Goal: Task Accomplishment & Management: Complete application form

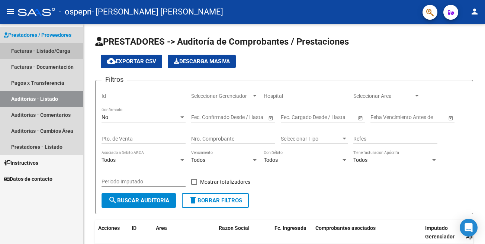
click at [65, 52] on link "Facturas - Listado/Carga" at bounding box center [41, 51] width 83 height 16
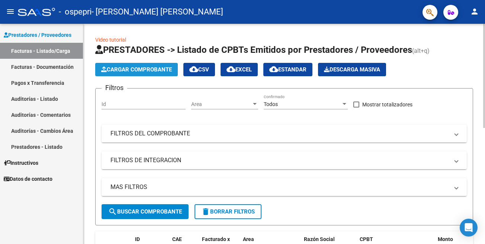
click at [153, 72] on span "Cargar Comprobante" at bounding box center [136, 69] width 71 height 7
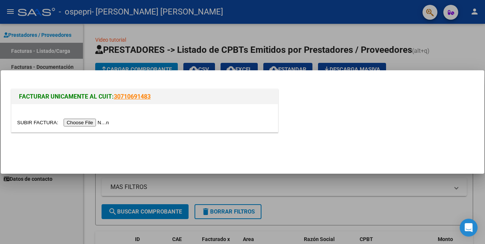
click at [41, 125] on input "file" at bounding box center [64, 123] width 94 height 8
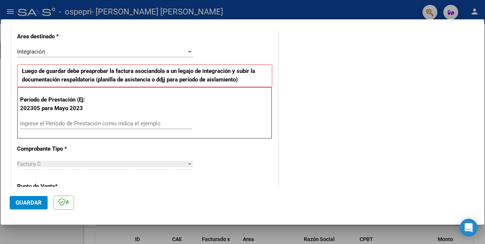
scroll to position [162, 0]
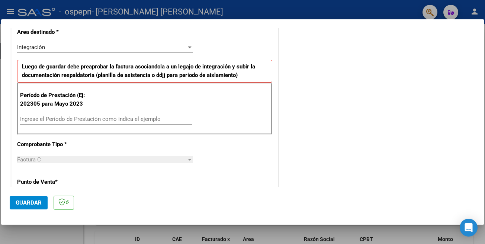
click at [146, 121] on input "Ingrese el Período de Prestación como indica el ejemplo" at bounding box center [106, 119] width 172 height 7
type input "202507"
drag, startPoint x: 485, startPoint y: 85, endPoint x: 485, endPoint y: 90, distance: 4.8
click at [485, 90] on div at bounding box center [242, 122] width 485 height 244
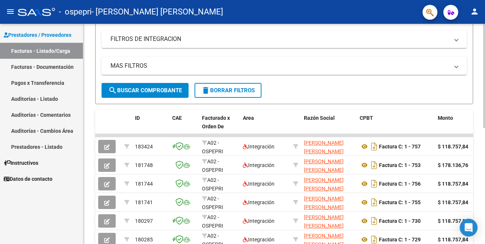
scroll to position [122, 0]
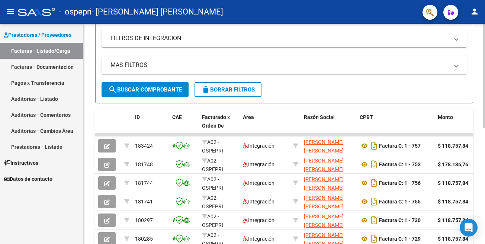
click at [485, 120] on div at bounding box center [484, 76] width 2 height 104
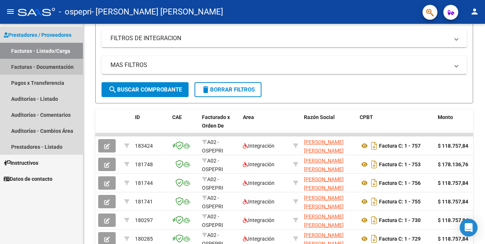
click at [54, 71] on link "Facturas - Documentación" at bounding box center [41, 67] width 83 height 16
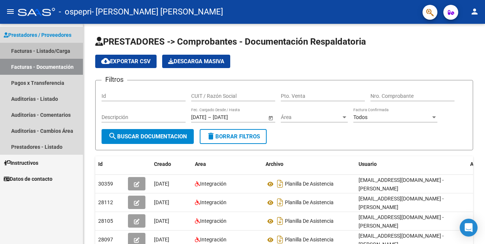
click at [56, 52] on link "Facturas - Listado/Carga" at bounding box center [41, 51] width 83 height 16
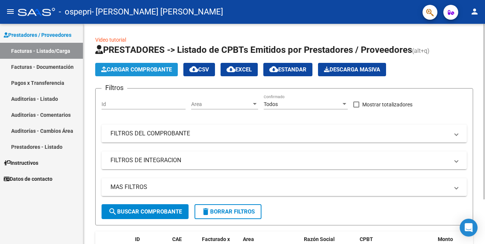
click at [108, 69] on span "Cargar Comprobante" at bounding box center [136, 69] width 71 height 7
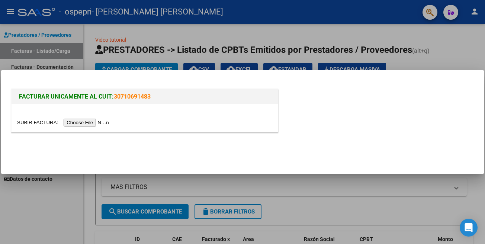
click at [35, 126] on input "file" at bounding box center [64, 123] width 94 height 8
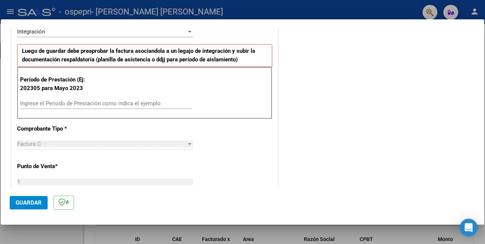
scroll to position [179, 0]
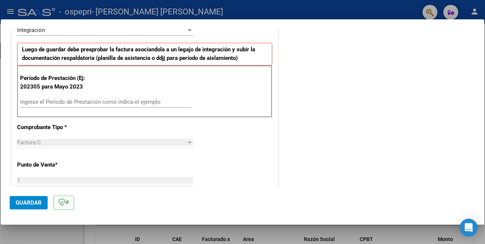
click at [154, 103] on input "Ingrese el Período de Prestación como indica el ejemplo" at bounding box center [106, 102] width 172 height 7
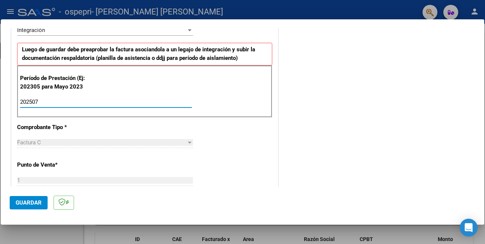
type input "202507"
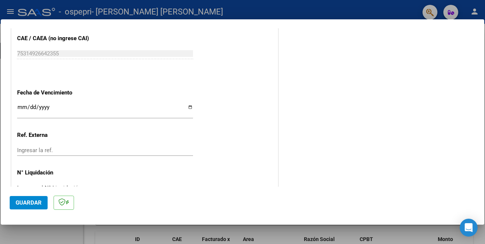
scroll to position [473, 0]
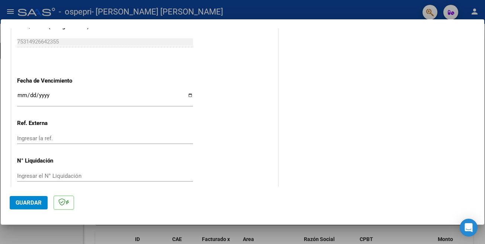
click at [31, 202] on span "Guardar" at bounding box center [29, 202] width 26 height 7
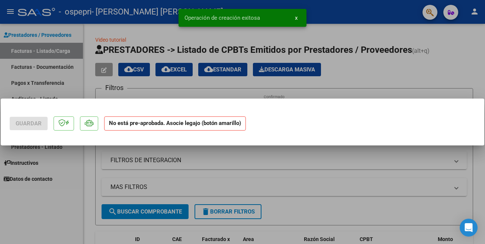
scroll to position [0, 0]
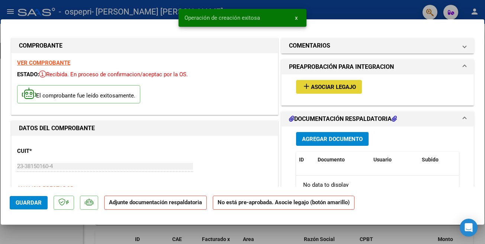
click at [303, 87] on mat-icon "add" at bounding box center [306, 86] width 9 height 9
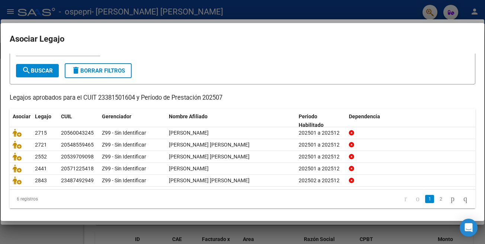
scroll to position [35, 0]
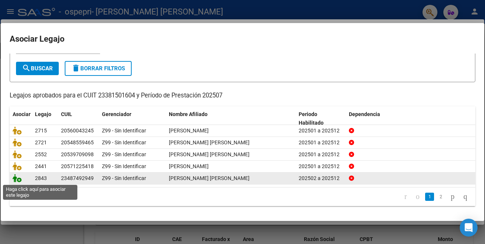
click at [18, 181] on icon at bounding box center [17, 178] width 9 height 8
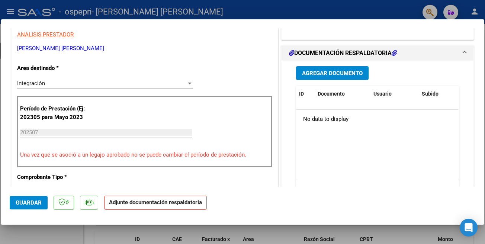
scroll to position [156, 0]
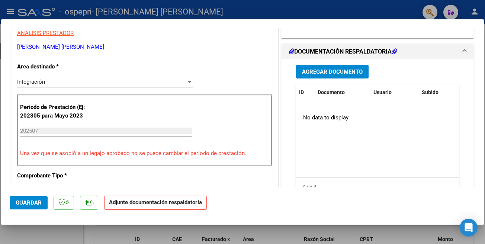
click at [357, 74] on span "Agregar Documento" at bounding box center [332, 71] width 61 height 7
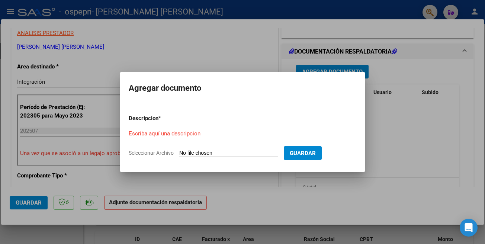
click at [196, 153] on input "Seleccionar Archivo" at bounding box center [228, 153] width 99 height 7
type input "C:\fakepath\asistencia [PERSON_NAME]-Fono 07.2025.pdf"
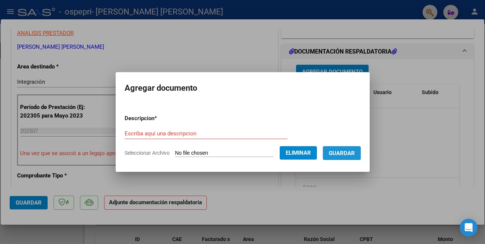
click at [354, 151] on span "Guardar" at bounding box center [342, 153] width 26 height 7
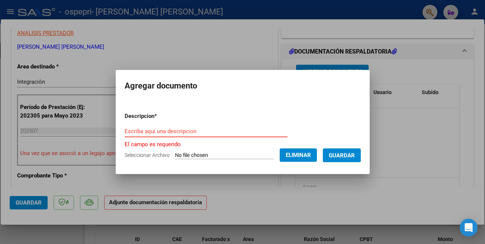
click at [274, 134] on input "Escriba aquí una descripcion" at bounding box center [206, 131] width 163 height 7
type input "p"
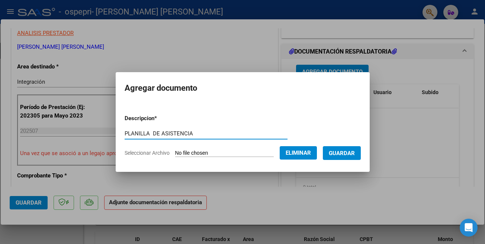
type input "PLANILLA DE ASISTENCIA"
click at [353, 153] on span "Guardar" at bounding box center [342, 153] width 26 height 7
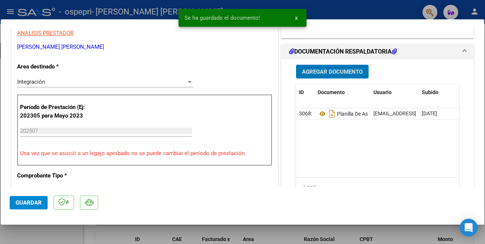
click at [297, 19] on span "x" at bounding box center [296, 18] width 3 height 7
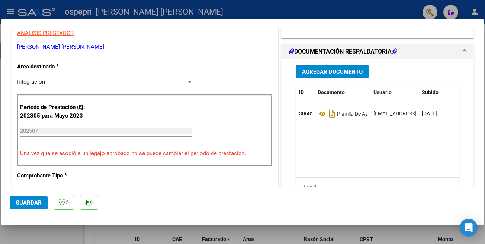
click at [22, 203] on span "Guardar" at bounding box center [29, 202] width 26 height 7
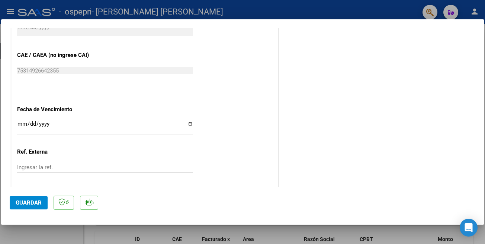
scroll to position [498, 0]
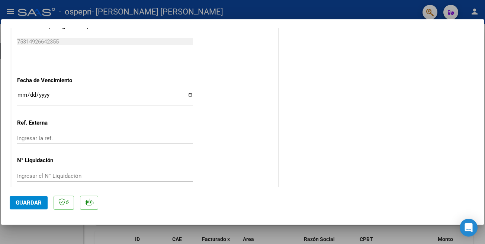
click at [36, 201] on span "Guardar" at bounding box center [29, 202] width 26 height 7
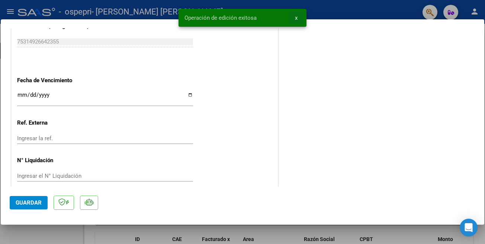
click at [298, 18] on button "x" at bounding box center [296, 17] width 15 height 13
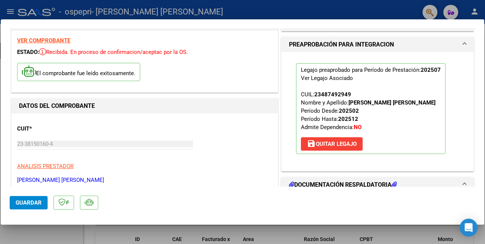
scroll to position [0, 0]
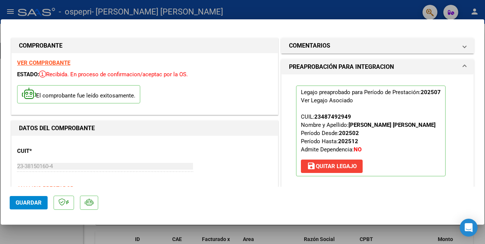
click at [412, 5] on div at bounding box center [242, 122] width 485 height 244
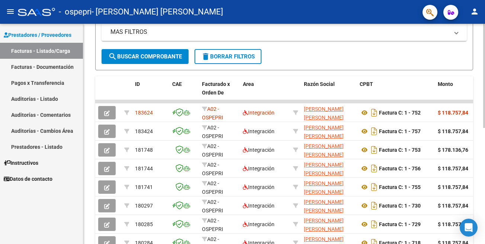
scroll to position [158, 0]
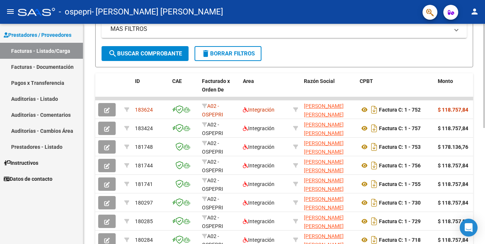
click at [485, 128] on div at bounding box center [484, 76] width 2 height 104
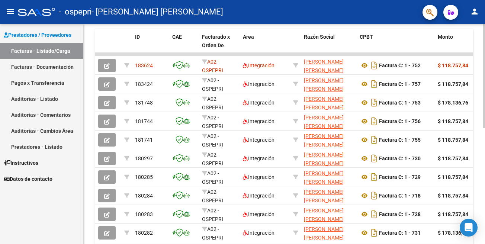
scroll to position [198, 0]
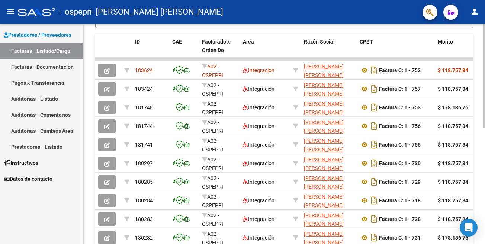
click at [484, 128] on div at bounding box center [484, 76] width 2 height 104
click at [51, 53] on link "Facturas - Listado/Carga" at bounding box center [41, 51] width 83 height 16
click at [48, 52] on link "Facturas - Listado/Carga" at bounding box center [41, 51] width 83 height 16
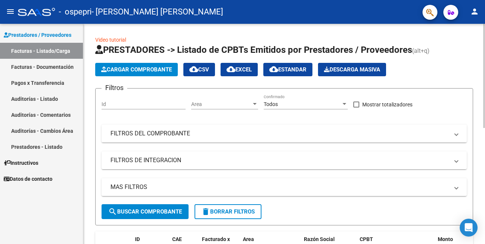
click at [485, 45] on div at bounding box center [484, 134] width 2 height 220
click at [147, 73] on span "Cargar Comprobante" at bounding box center [136, 69] width 71 height 7
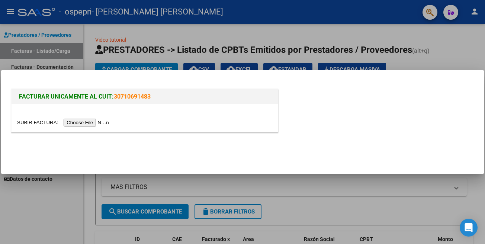
click at [36, 122] on input "file" at bounding box center [64, 123] width 94 height 8
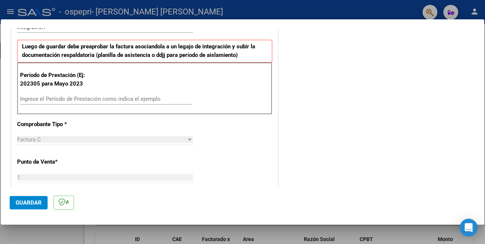
scroll to position [185, 0]
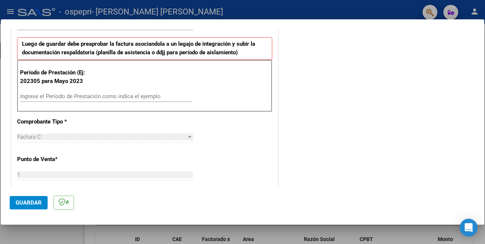
click at [114, 96] on input "Ingrese el Período de Prestación como indica el ejemplo" at bounding box center [106, 96] width 172 height 7
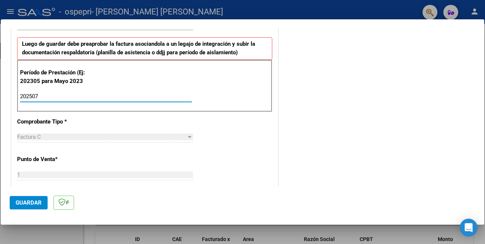
type input "202507"
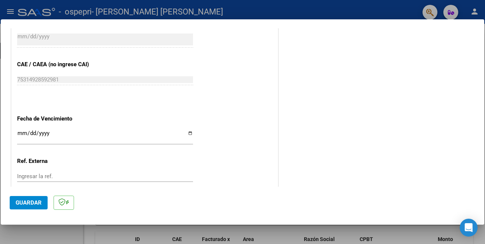
scroll to position [473, 0]
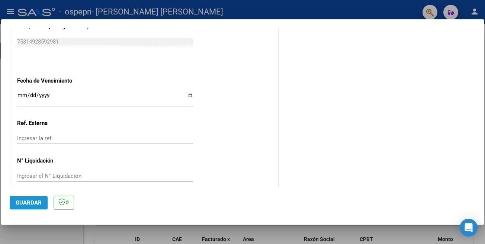
click at [30, 206] on span "Guardar" at bounding box center [29, 202] width 26 height 7
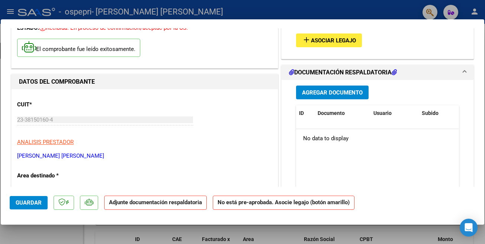
scroll to position [20, 0]
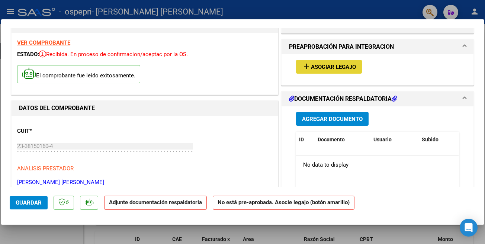
click at [332, 64] on span "Asociar Legajo" at bounding box center [333, 67] width 45 height 7
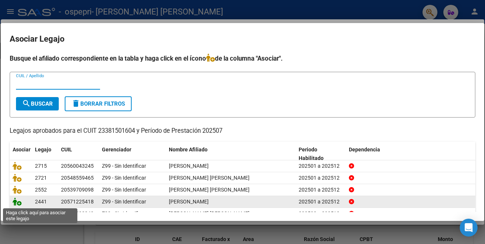
click at [18, 204] on icon at bounding box center [17, 202] width 9 height 8
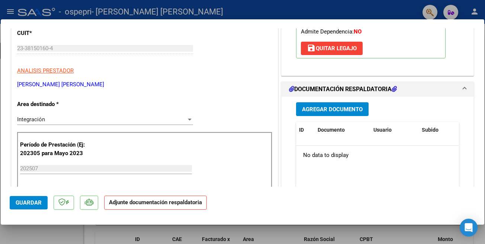
scroll to position [114, 0]
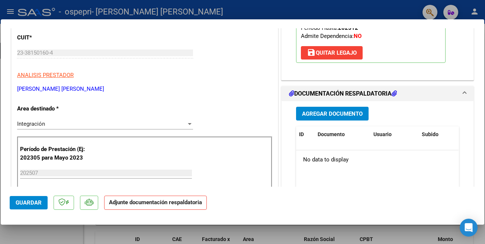
click at [323, 110] on span "Agregar Documento" at bounding box center [332, 113] width 61 height 7
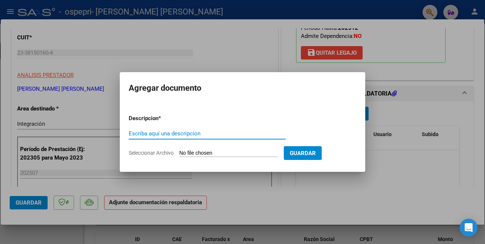
click at [233, 132] on input "Escriba aquí una descripcion" at bounding box center [207, 133] width 157 height 7
click at [198, 154] on input "Seleccionar Archivo" at bounding box center [228, 153] width 99 height 7
type input "C:\fakepath\Asistencia CURRUÑIR-fono 07.2025.pdf"
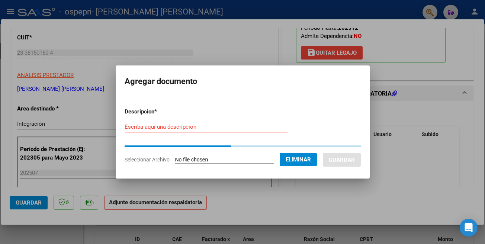
click at [204, 127] on input "Escriba aquí una descripcion" at bounding box center [206, 127] width 163 height 7
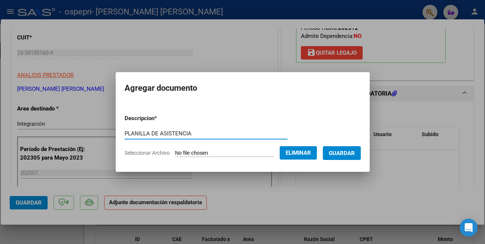
type input "PLANILLA DE ASISTENCIA"
click at [353, 149] on button "Guardar" at bounding box center [342, 153] width 38 height 14
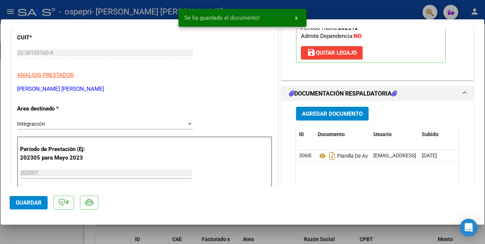
drag, startPoint x: 485, startPoint y: 83, endPoint x: 454, endPoint y: 112, distance: 42.6
click at [454, 112] on div "COMPROBANTE VER COMPROBANTE ESTADO: Recibida. En proceso de confirmacion/acepta…" at bounding box center [242, 122] width 485 height 244
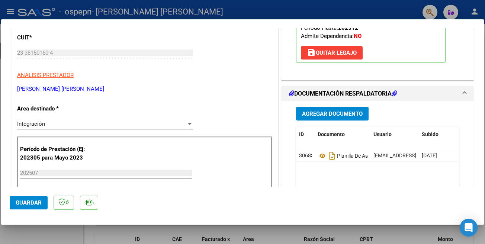
click at [454, 112] on div "Agregar Documento" at bounding box center [377, 114] width 163 height 14
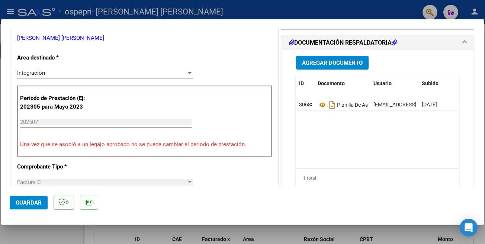
scroll to position [163, 0]
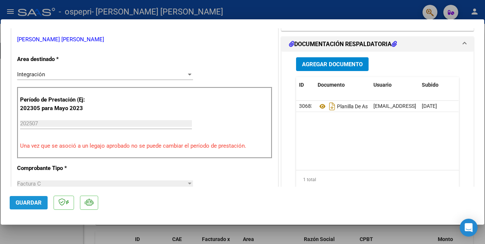
click at [37, 204] on span "Guardar" at bounding box center [29, 202] width 26 height 7
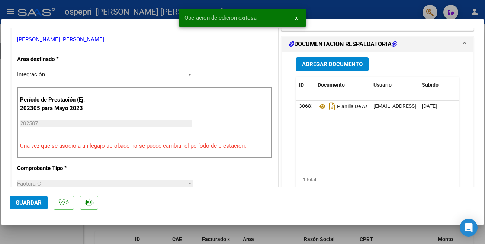
click at [393, 10] on div at bounding box center [242, 122] width 485 height 244
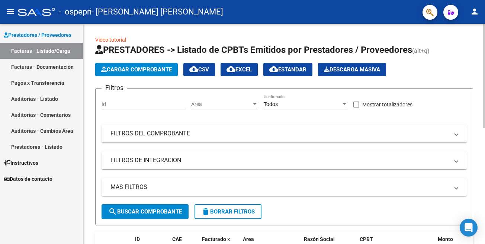
click at [449, 50] on h1 "PRESTADORES -> Listado de CPBTs Emitidos por Prestadores / Proveedores (alt+q)" at bounding box center [284, 50] width 378 height 13
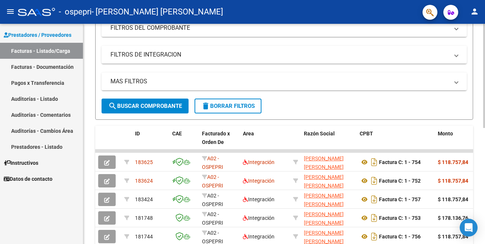
scroll to position [113, 0]
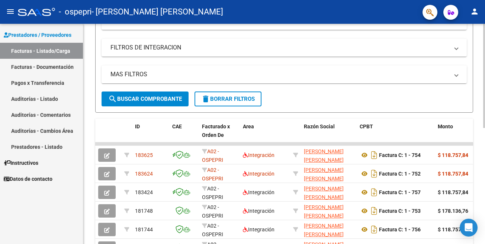
click at [485, 128] on div at bounding box center [484, 76] width 2 height 104
